Goal: Transaction & Acquisition: Purchase product/service

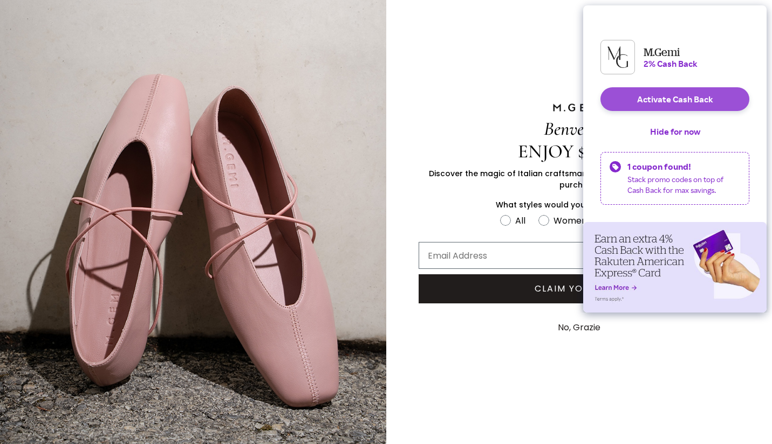
click at [681, 111] on button "Activate Cash Back" at bounding box center [674, 99] width 149 height 24
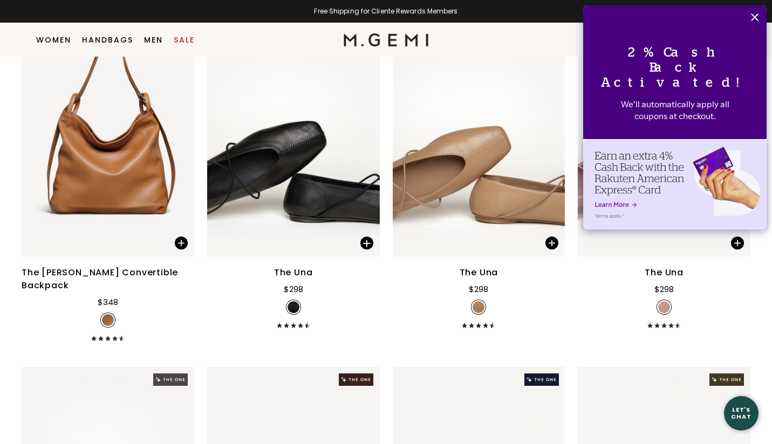
scroll to position [519, 0]
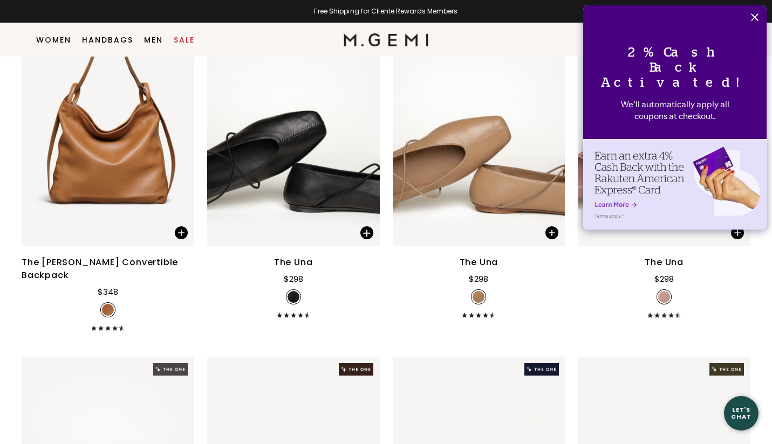
click at [756, 15] on icon "Close" at bounding box center [754, 17] width 8 height 8
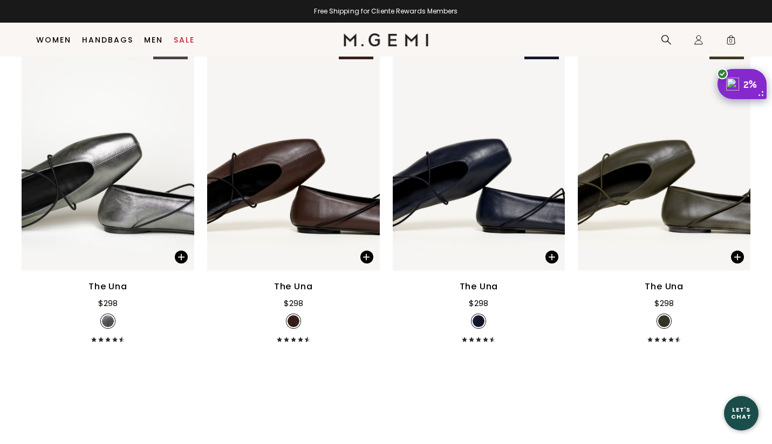
scroll to position [0, 0]
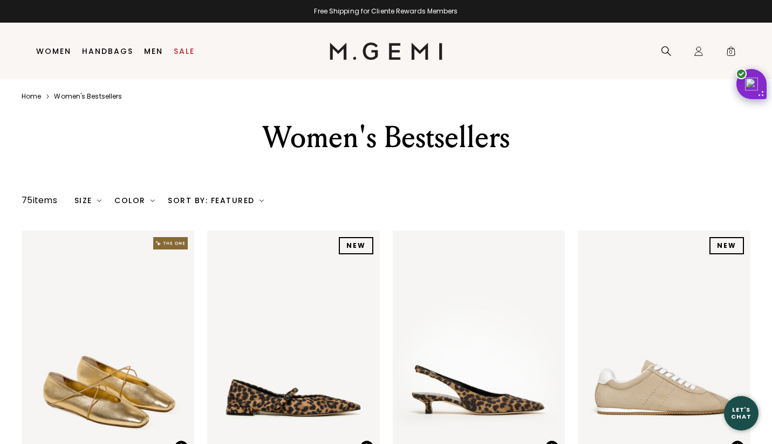
click at [246, 199] on div "Sort By: Featured" at bounding box center [216, 200] width 96 height 9
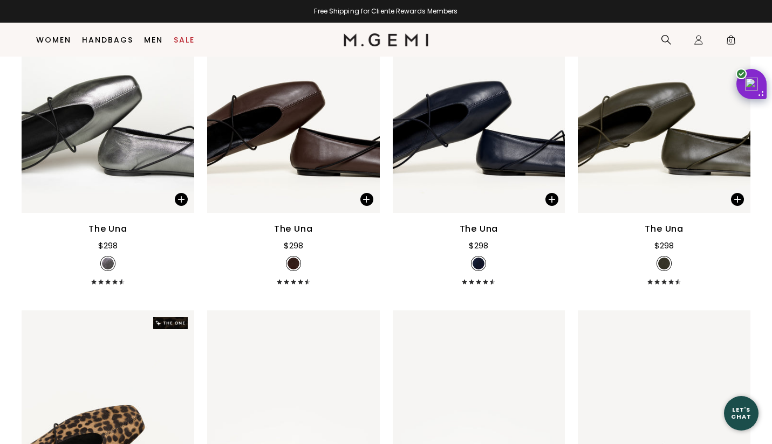
scroll to position [320, 0]
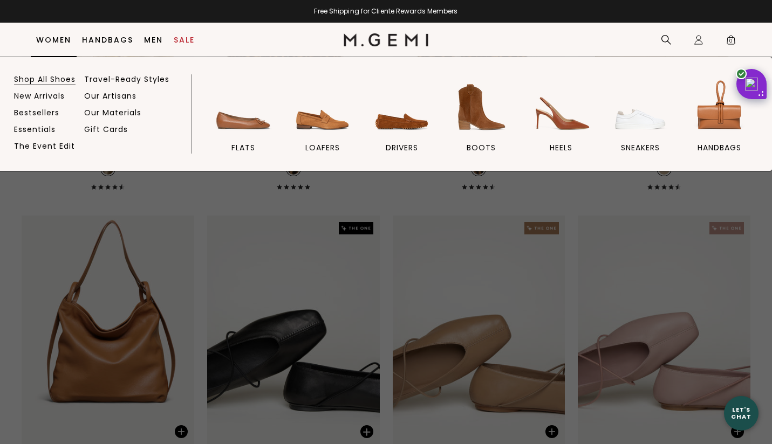
click at [42, 80] on link "Shop All Shoes" at bounding box center [44, 79] width 61 height 10
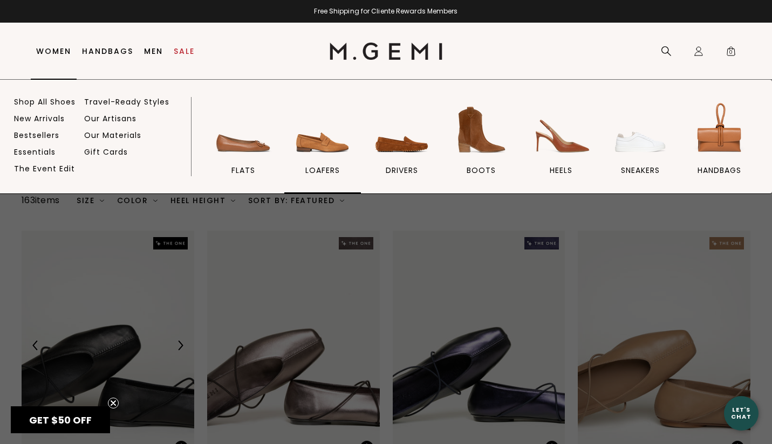
click at [304, 143] on img at bounding box center [322, 130] width 60 height 60
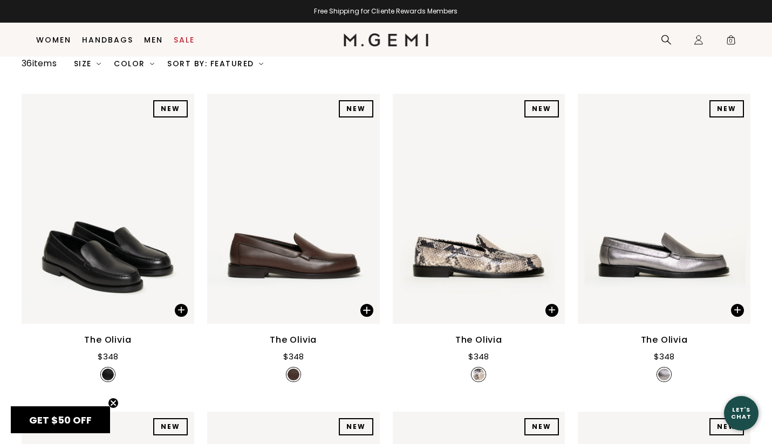
scroll to position [151, 0]
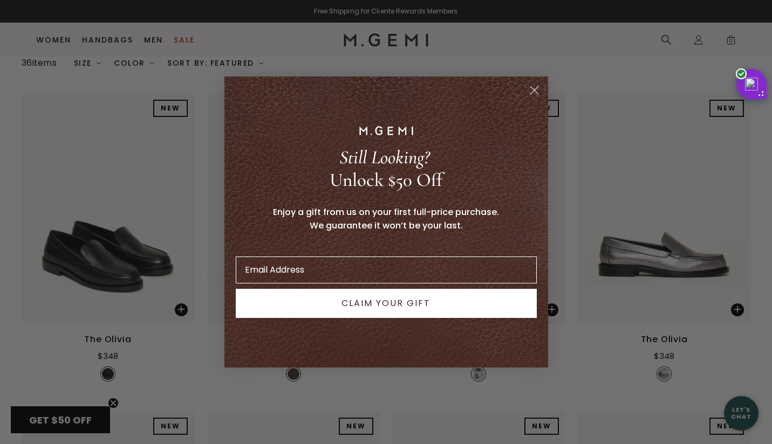
click at [533, 93] on circle "Close dialog" at bounding box center [534, 90] width 18 height 18
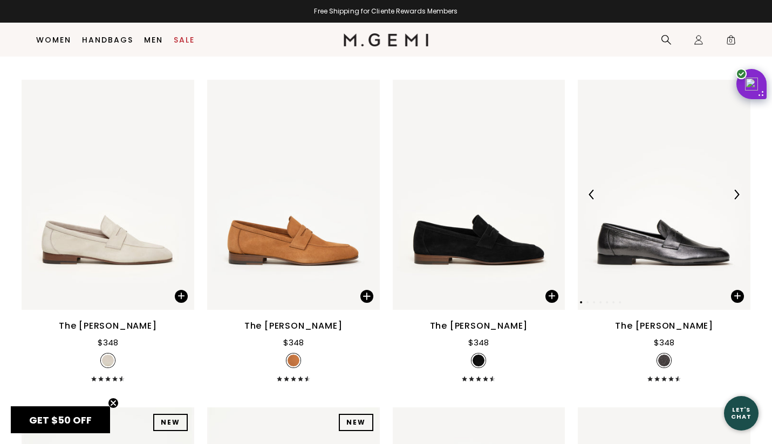
scroll to position [1139, 0]
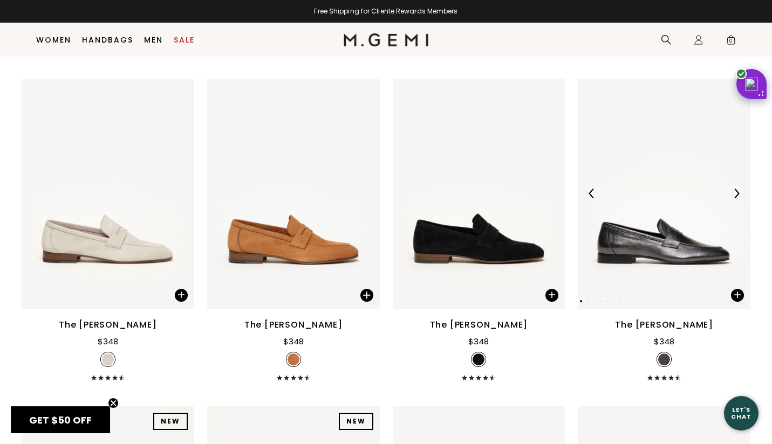
click at [735, 189] on img at bounding box center [736, 194] width 10 height 10
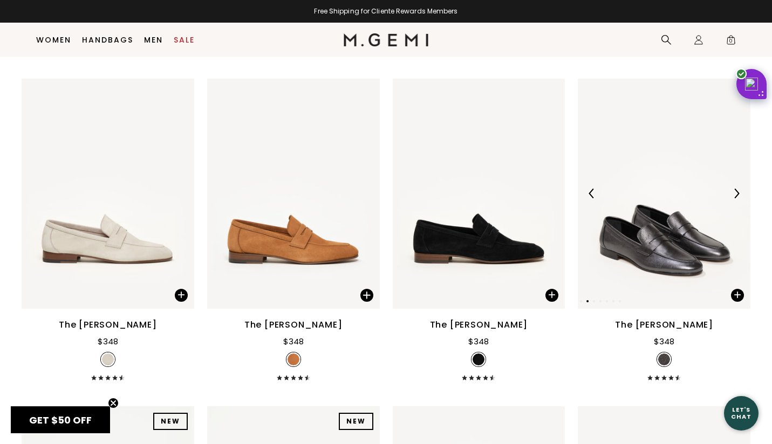
click at [735, 189] on img at bounding box center [736, 194] width 10 height 10
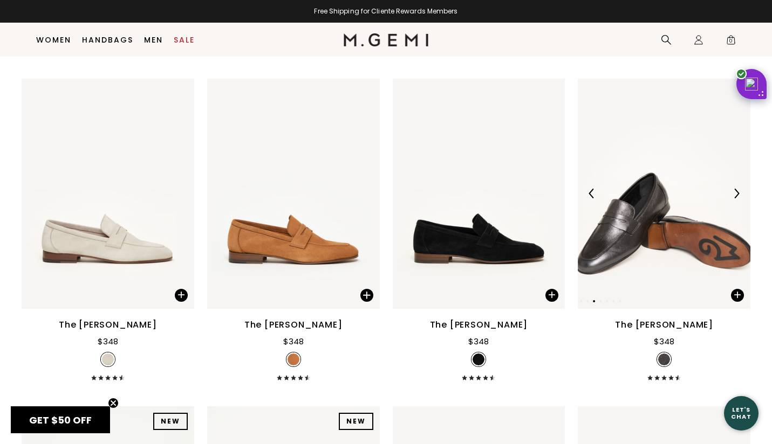
click at [735, 189] on img at bounding box center [736, 194] width 10 height 10
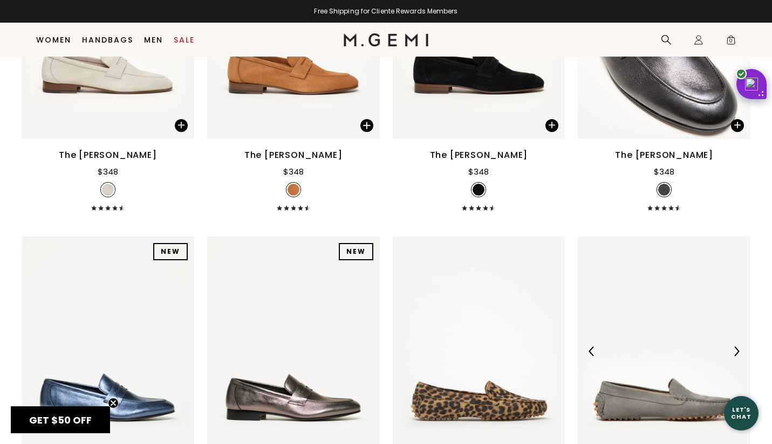
scroll to position [1200, 0]
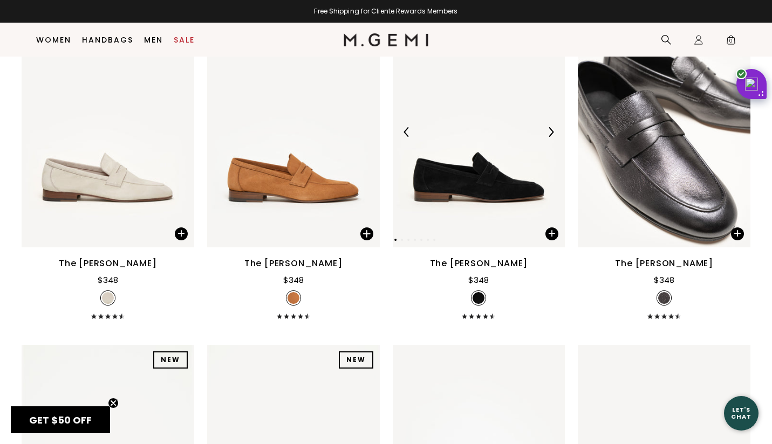
click at [546, 125] on img at bounding box center [478, 132] width 173 height 230
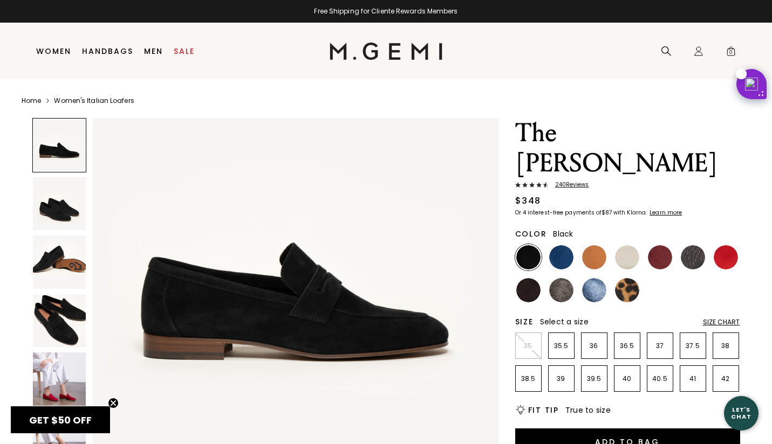
click at [63, 205] on img at bounding box center [59, 203] width 53 height 53
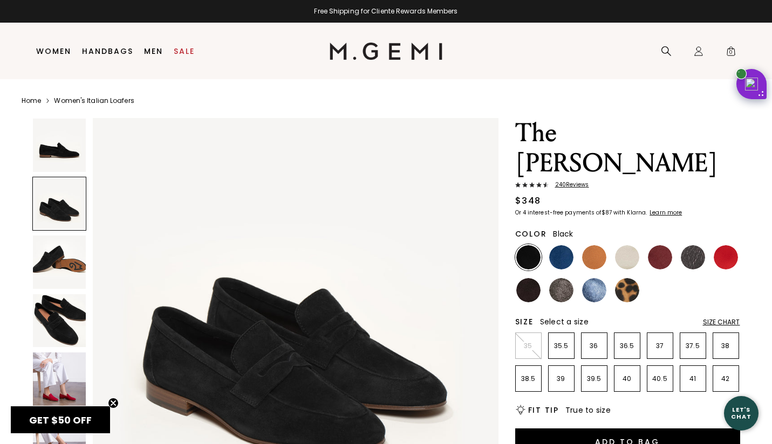
click at [61, 254] on img at bounding box center [59, 262] width 53 height 53
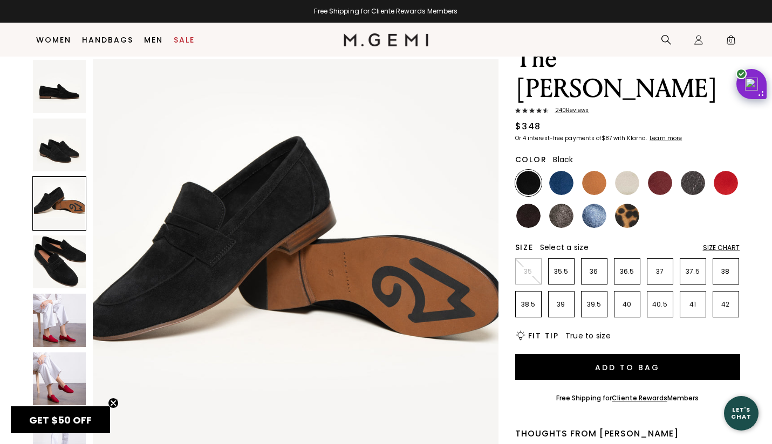
scroll to position [53, 0]
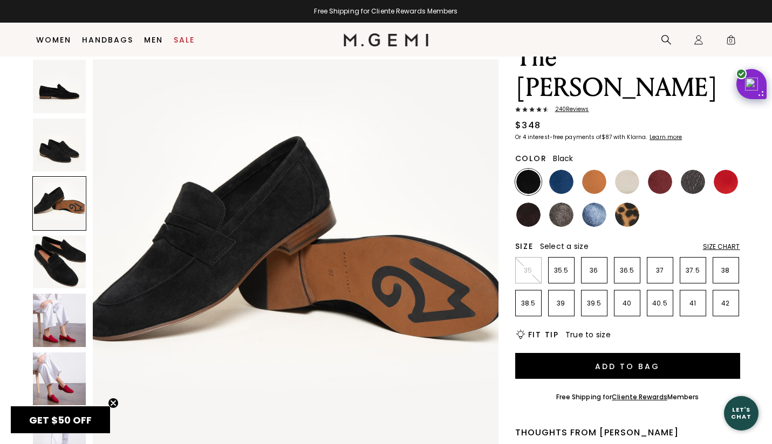
click at [73, 310] on img at bounding box center [59, 320] width 53 height 53
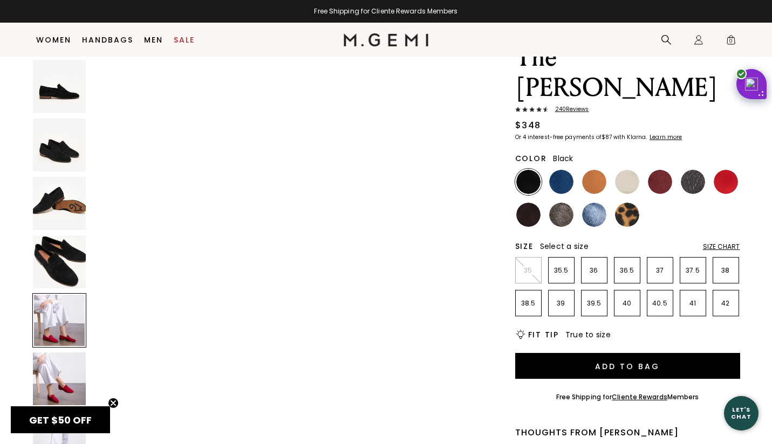
scroll to position [1664, 0]
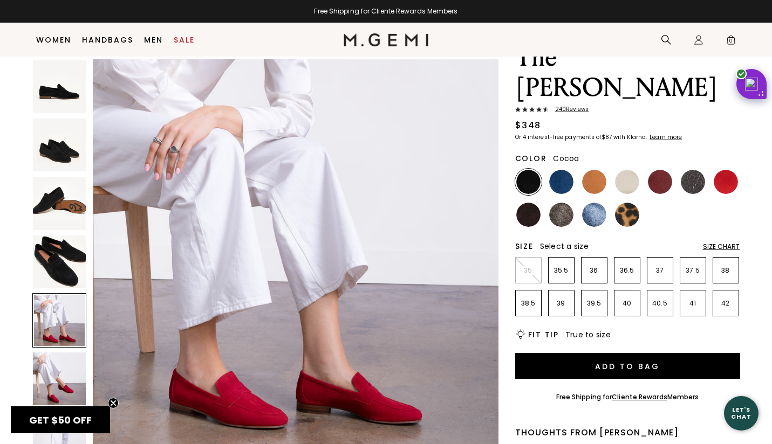
click at [563, 203] on img at bounding box center [561, 215] width 24 height 24
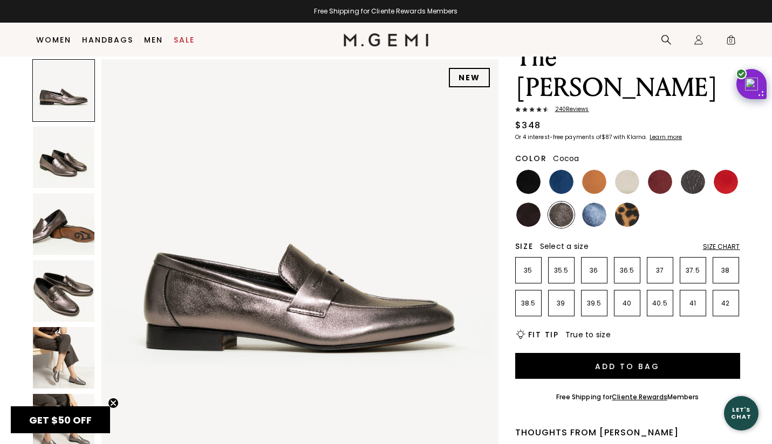
click at [537, 203] on img at bounding box center [528, 215] width 24 height 24
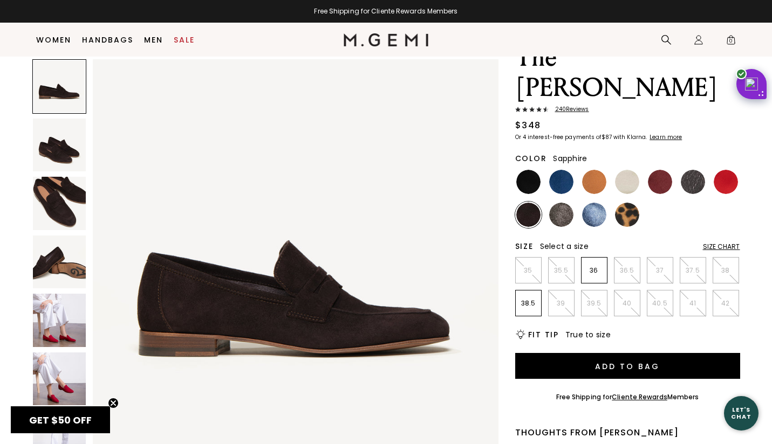
click at [588, 203] on img at bounding box center [594, 215] width 24 height 24
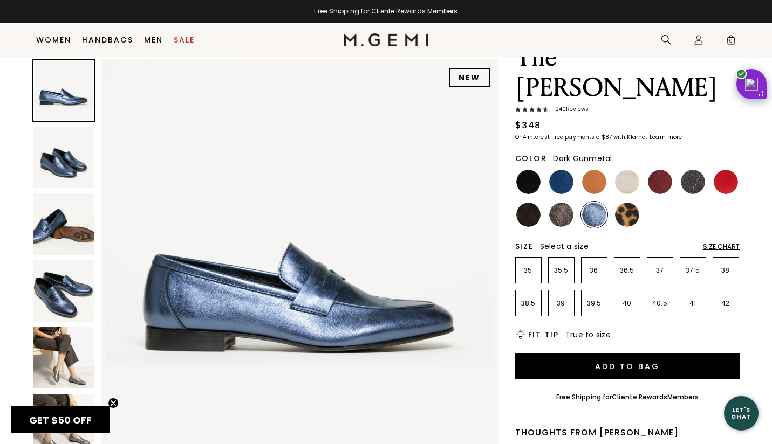
click at [696, 170] on img at bounding box center [692, 182] width 24 height 24
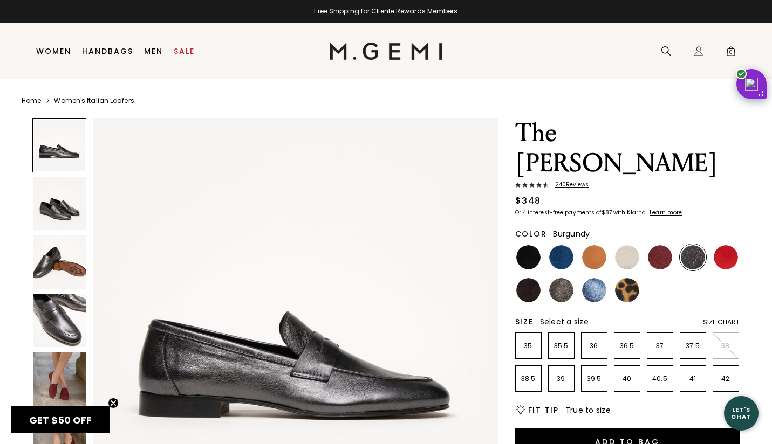
click at [660, 245] on img at bounding box center [660, 257] width 24 height 24
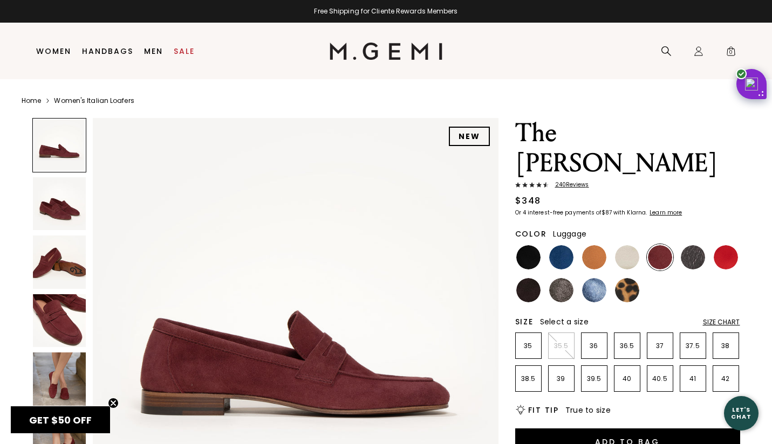
click at [590, 245] on img at bounding box center [594, 257] width 24 height 24
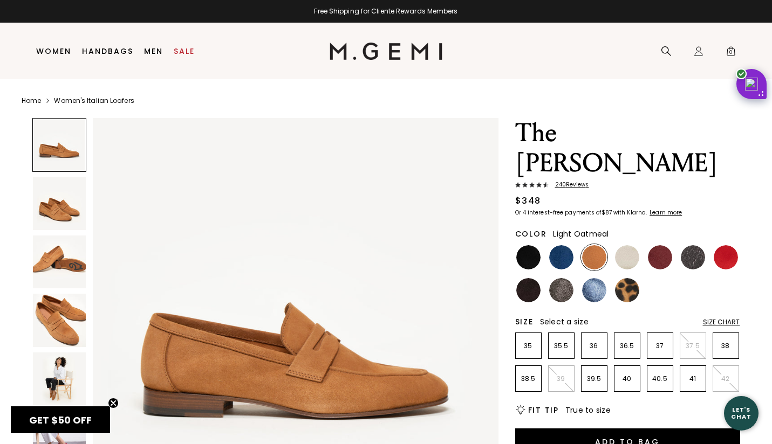
click at [624, 245] on img at bounding box center [627, 257] width 24 height 24
